Goal: Task Accomplishment & Management: Use online tool/utility

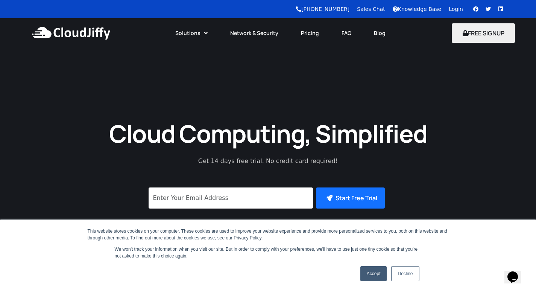
click at [453, 9] on link "Login" at bounding box center [456, 9] width 14 height 6
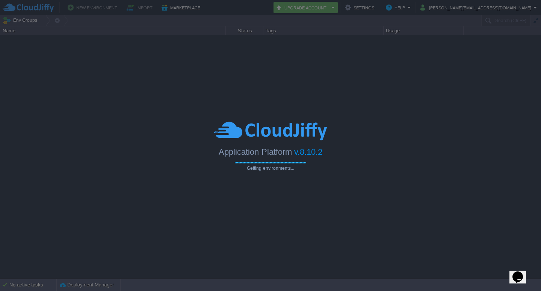
type input "Search (Ctrl+F)"
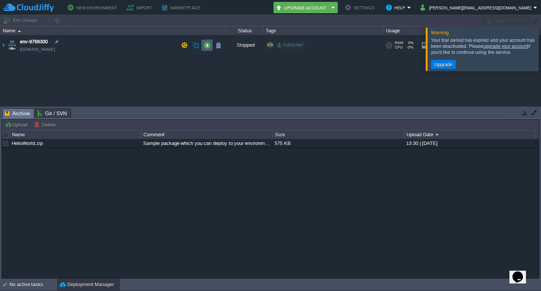
click at [209, 44] on button "button" at bounding box center [207, 45] width 7 height 7
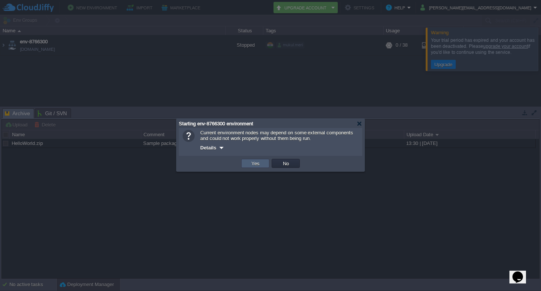
click at [265, 166] on td "Yes" at bounding box center [255, 163] width 28 height 9
